Goal: Information Seeking & Learning: Find specific fact

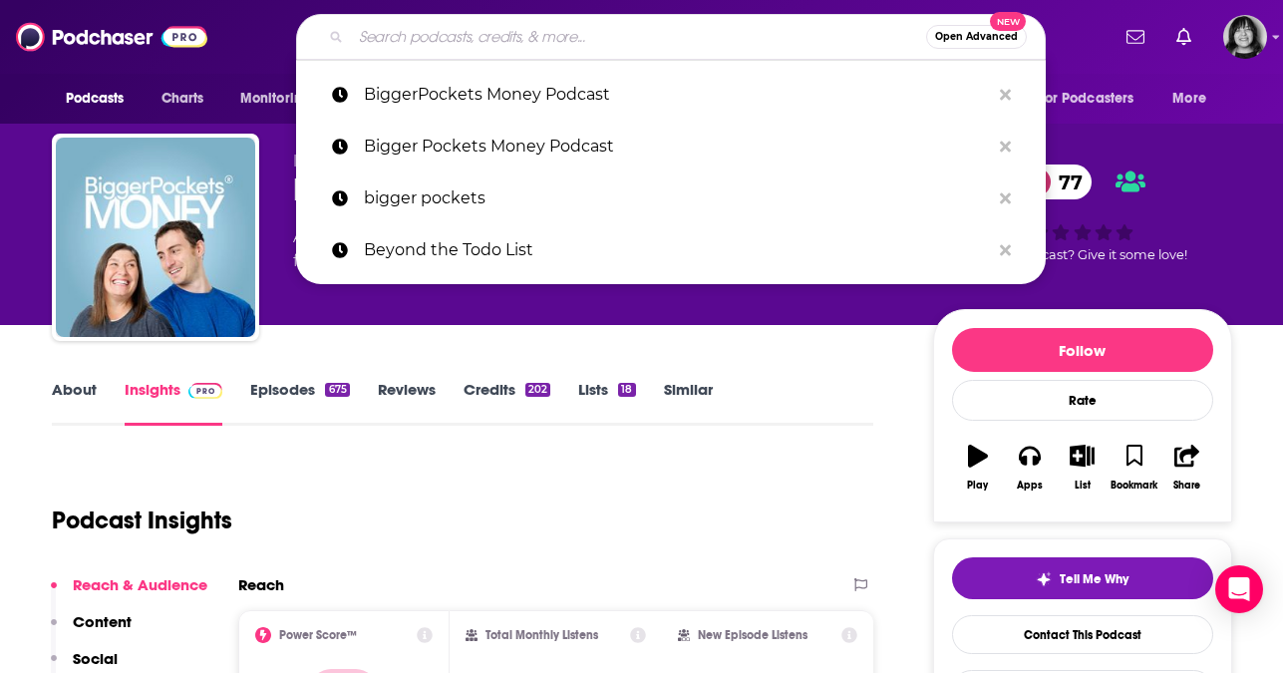
type input "Entrepreneur Ethos"
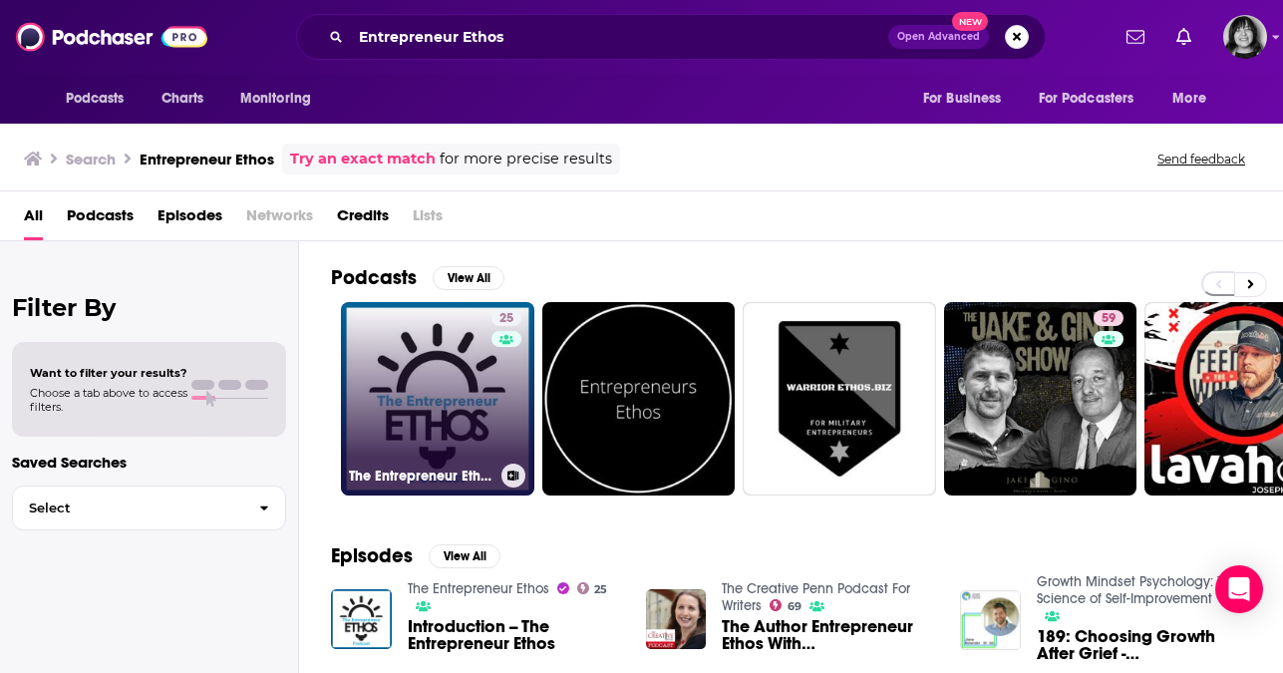
click at [450, 389] on link "25 The Entrepreneur Ethos" at bounding box center [437, 398] width 193 height 193
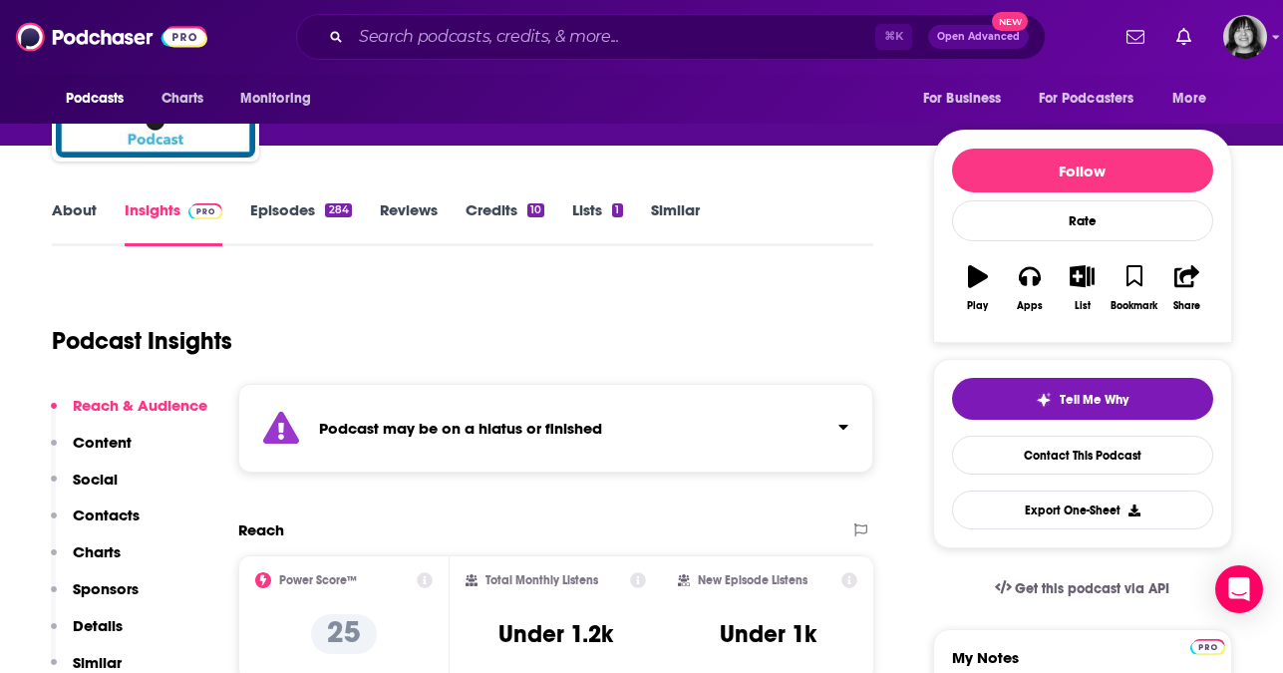
scroll to position [181, 0]
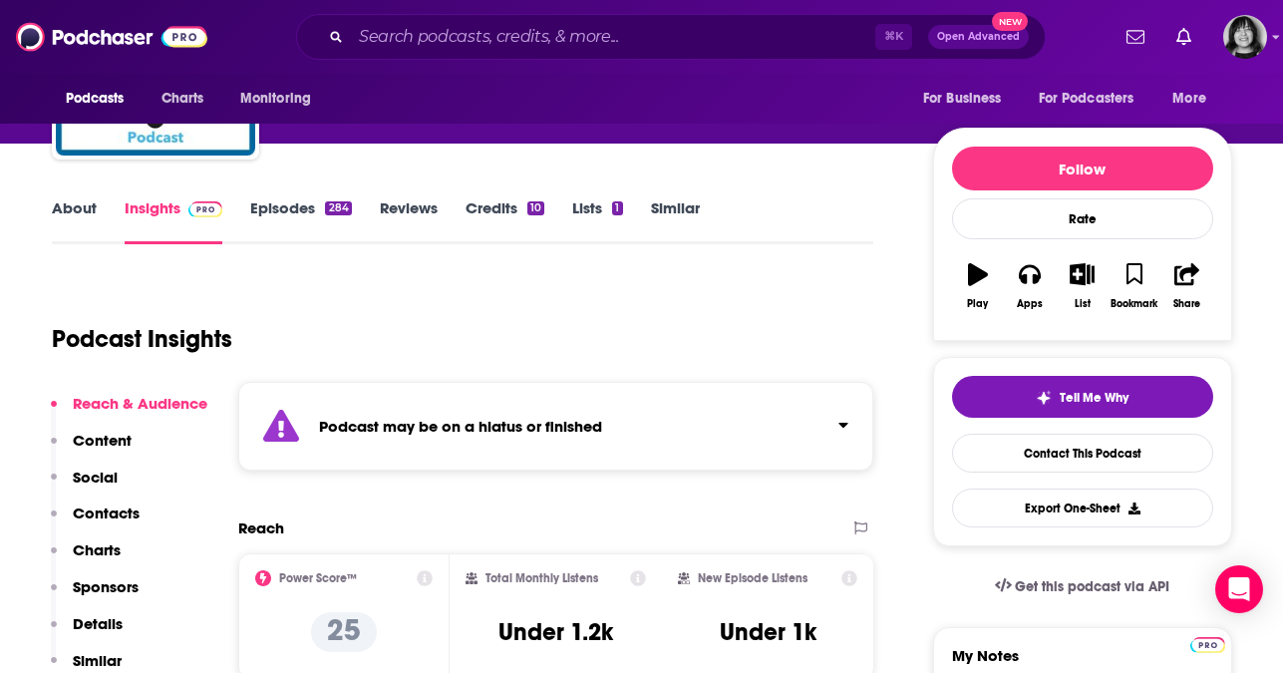
click at [450, 421] on strong "Podcast may be on a hiatus or finished" at bounding box center [460, 426] width 283 height 19
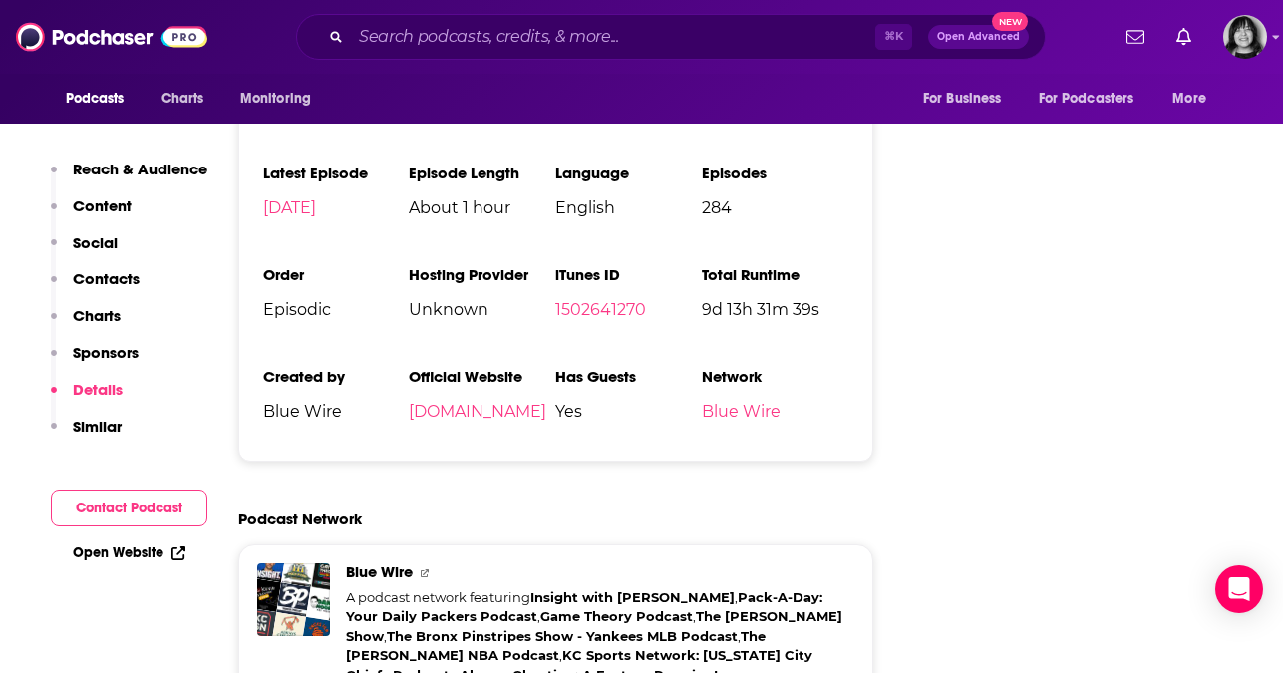
scroll to position [2776, 0]
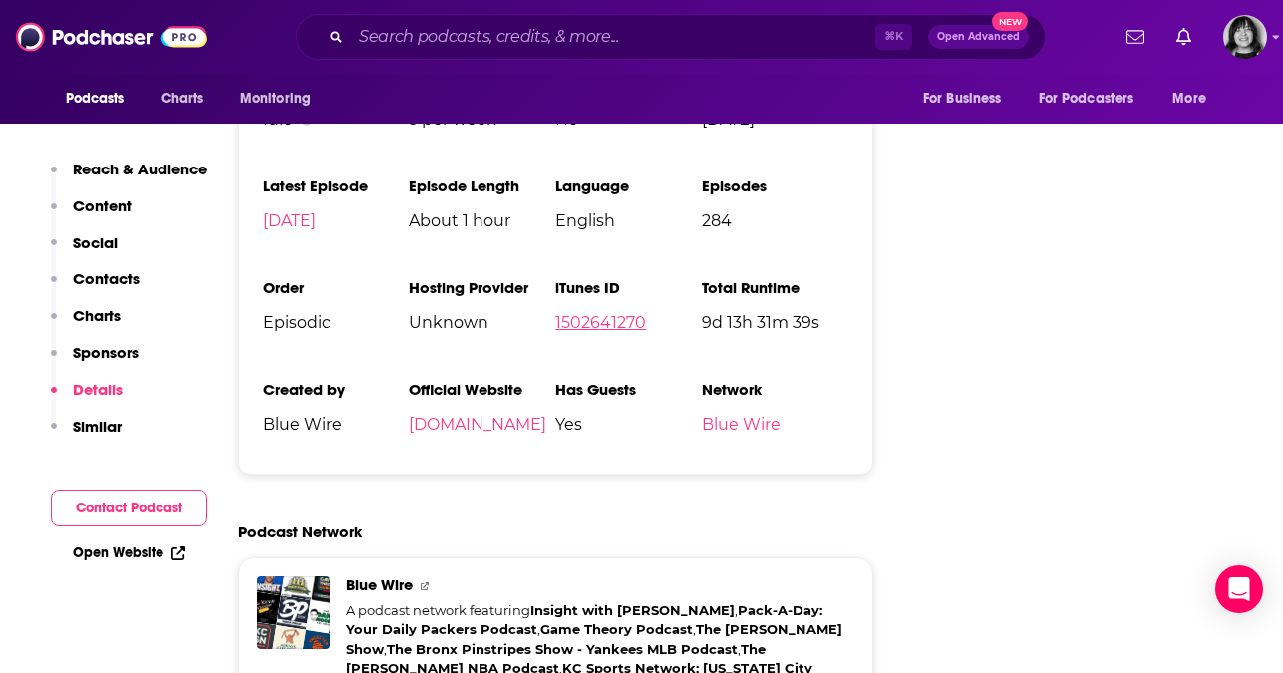
click at [596, 313] on link "1502641270" at bounding box center [600, 322] width 91 height 19
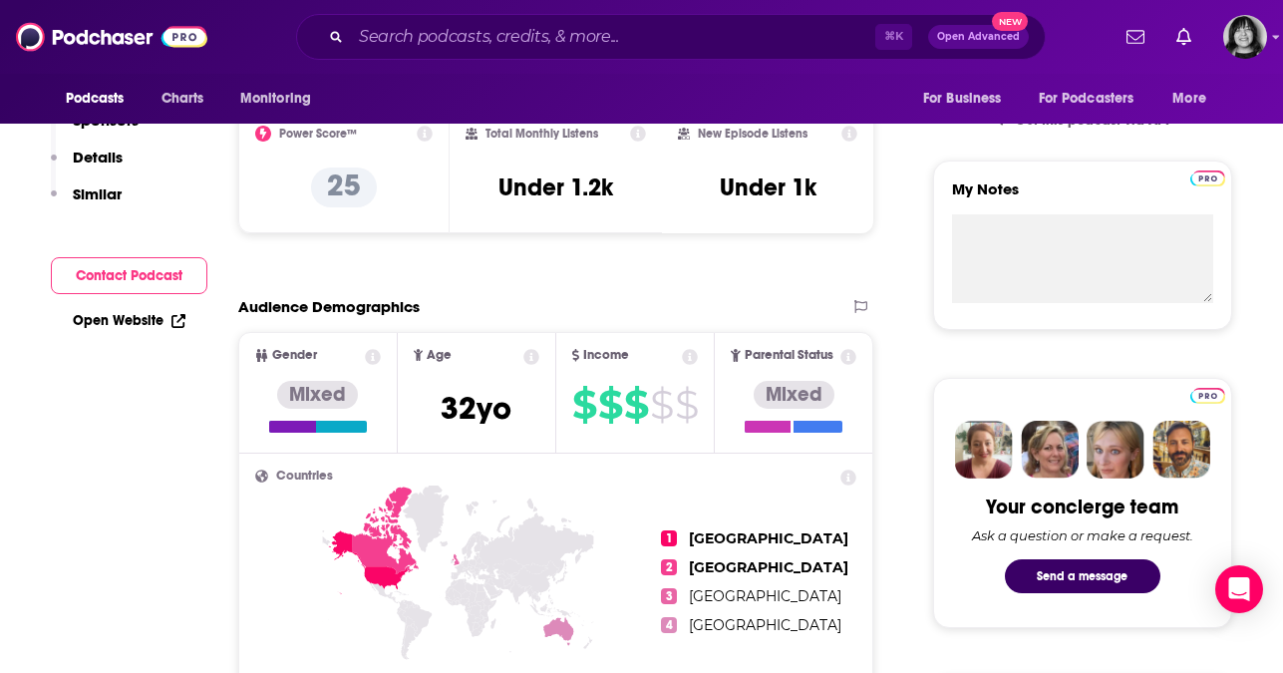
scroll to position [0, 0]
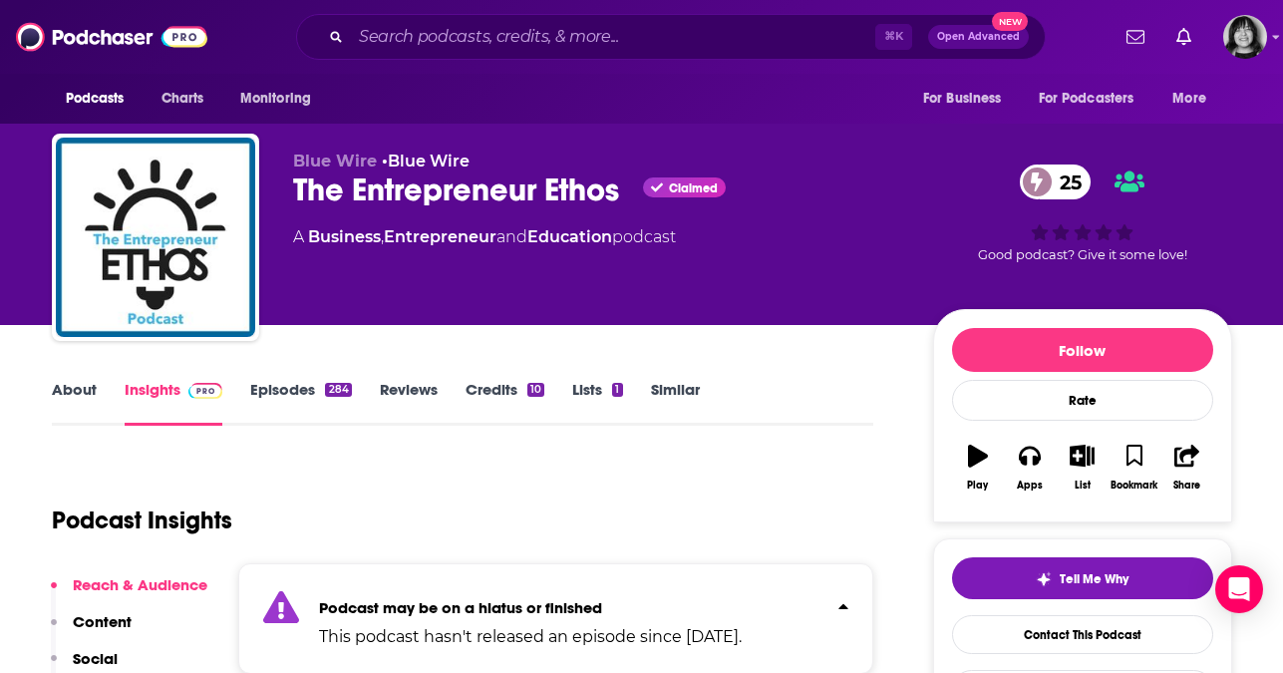
click at [76, 393] on link "About" at bounding box center [74, 403] width 45 height 46
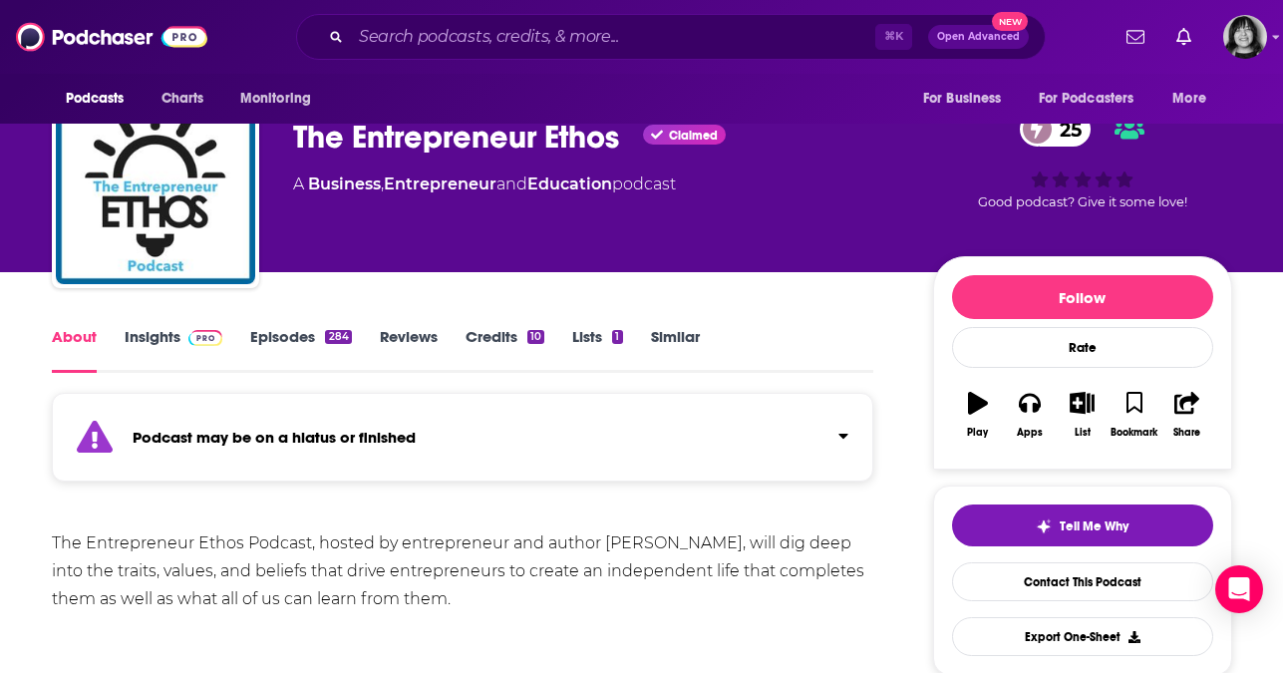
scroll to position [60, 0]
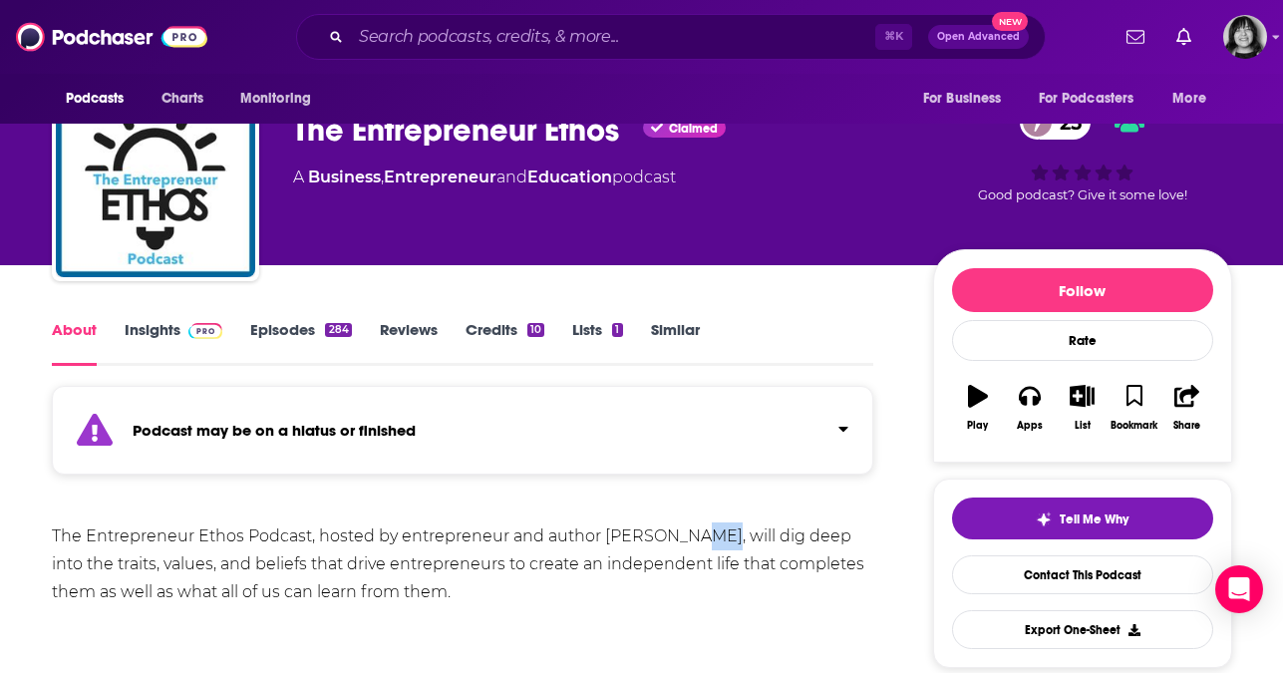
drag, startPoint x: 709, startPoint y: 537, endPoint x: 673, endPoint y: 537, distance: 35.9
click at [673, 537] on div "The Entrepreneur Ethos Podcast, hosted by entrepreneur and author [PERSON_NAME]…" at bounding box center [463, 564] width 822 height 84
drag, startPoint x: 714, startPoint y: 538, endPoint x: 602, endPoint y: 540, distance: 111.6
click at [602, 540] on div "The Entrepreneur Ethos Podcast, hosted by entrepreneur and author [PERSON_NAME]…" at bounding box center [463, 564] width 822 height 84
copy div "[PERSON_NAME]"
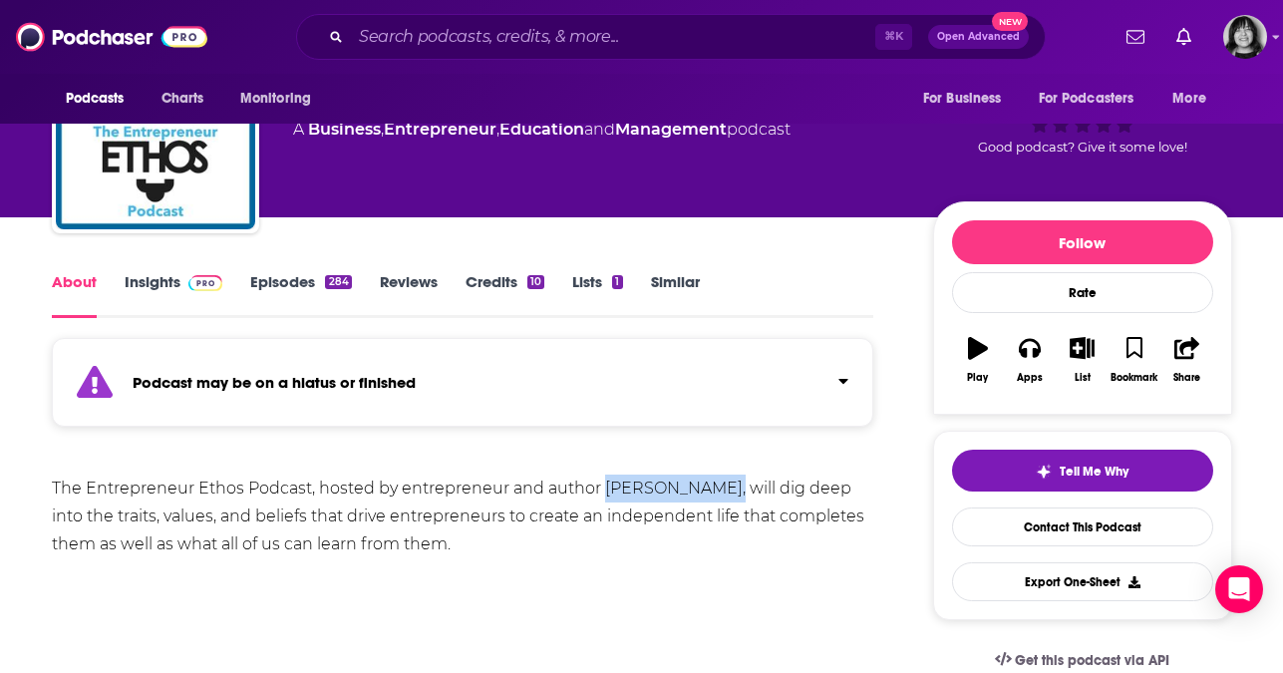
scroll to position [111, 0]
